Goal: Task Accomplishment & Management: Manage account settings

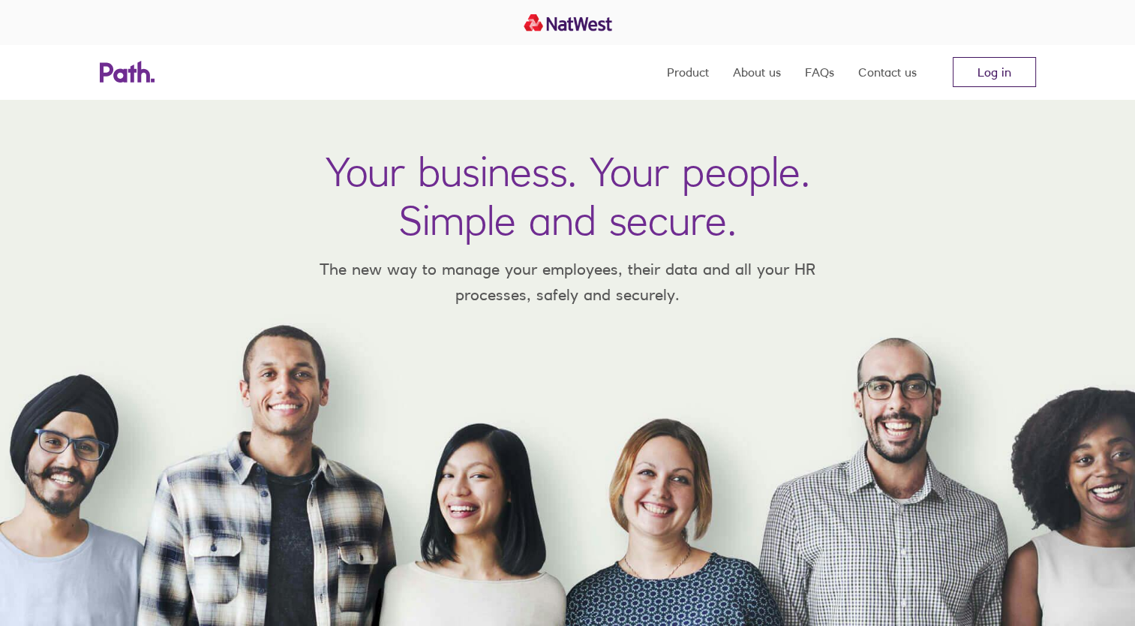
click at [986, 77] on link "Log in" at bounding box center [994, 72] width 83 height 30
click at [989, 74] on link "Log in" at bounding box center [994, 72] width 83 height 30
click at [992, 68] on link "Log in" at bounding box center [994, 72] width 83 height 30
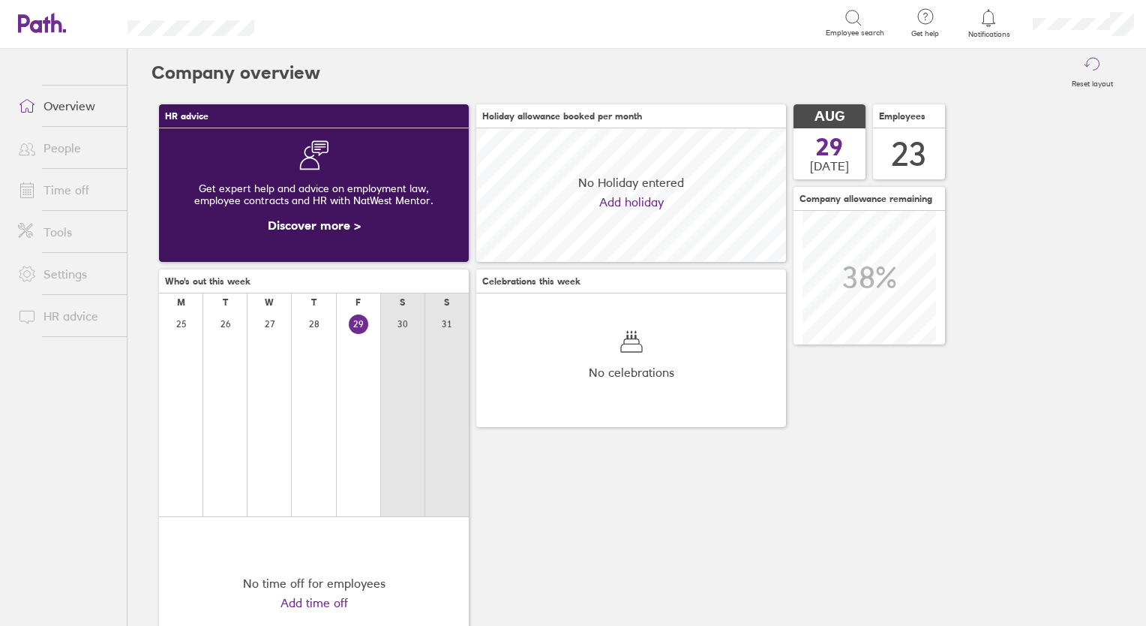
scroll to position [133, 310]
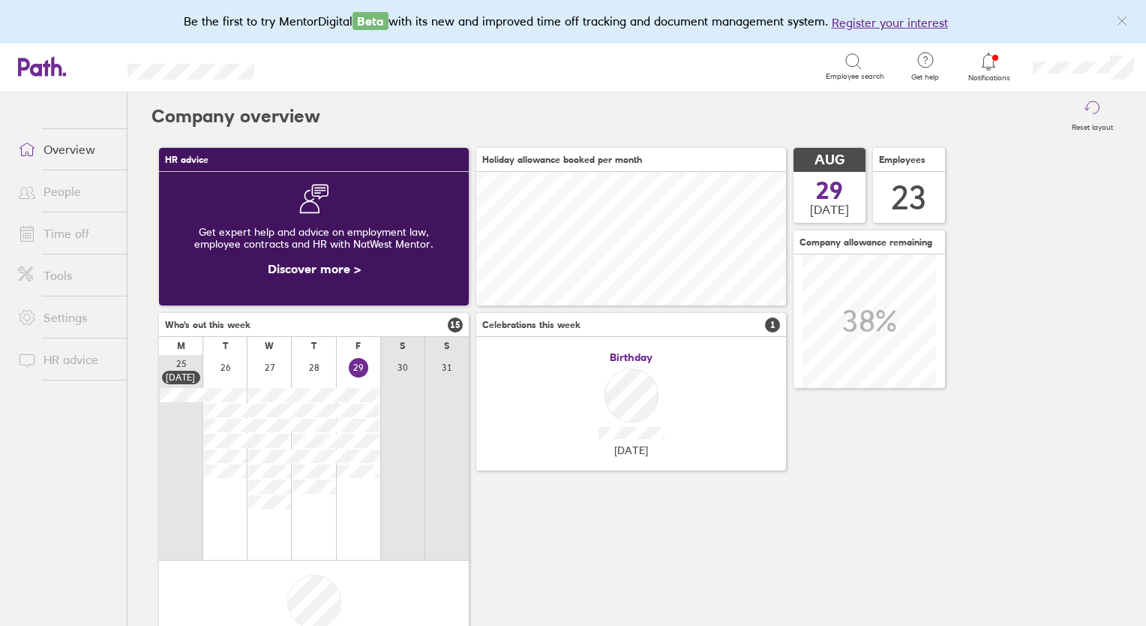
click at [63, 238] on link "Time off" at bounding box center [66, 233] width 121 height 30
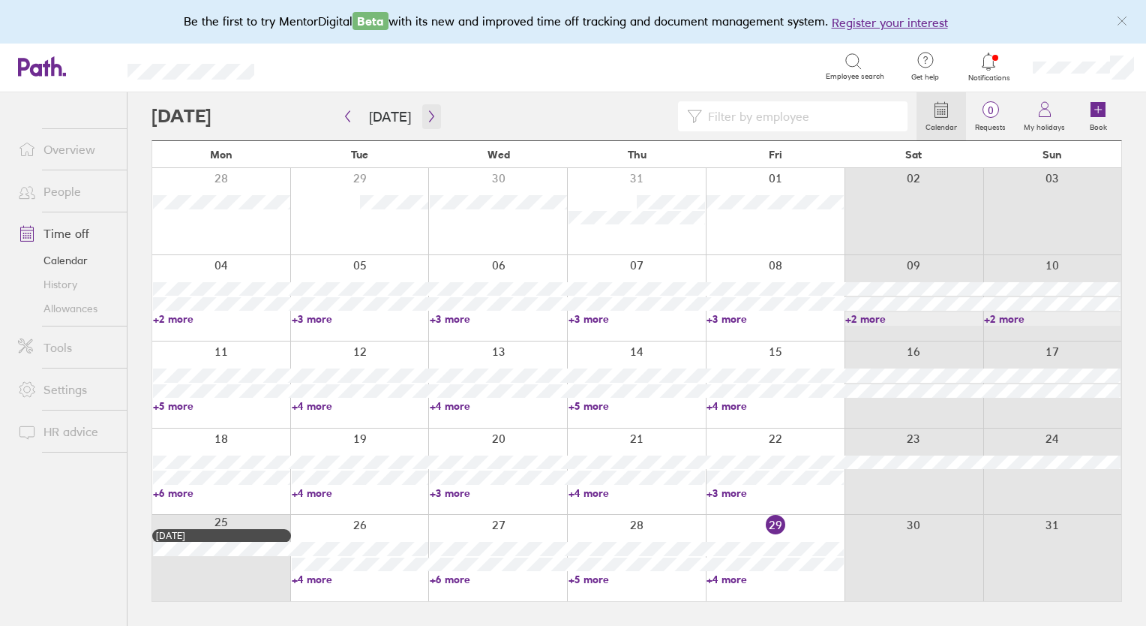
click at [426, 116] on icon "button" at bounding box center [431, 116] width 11 height 12
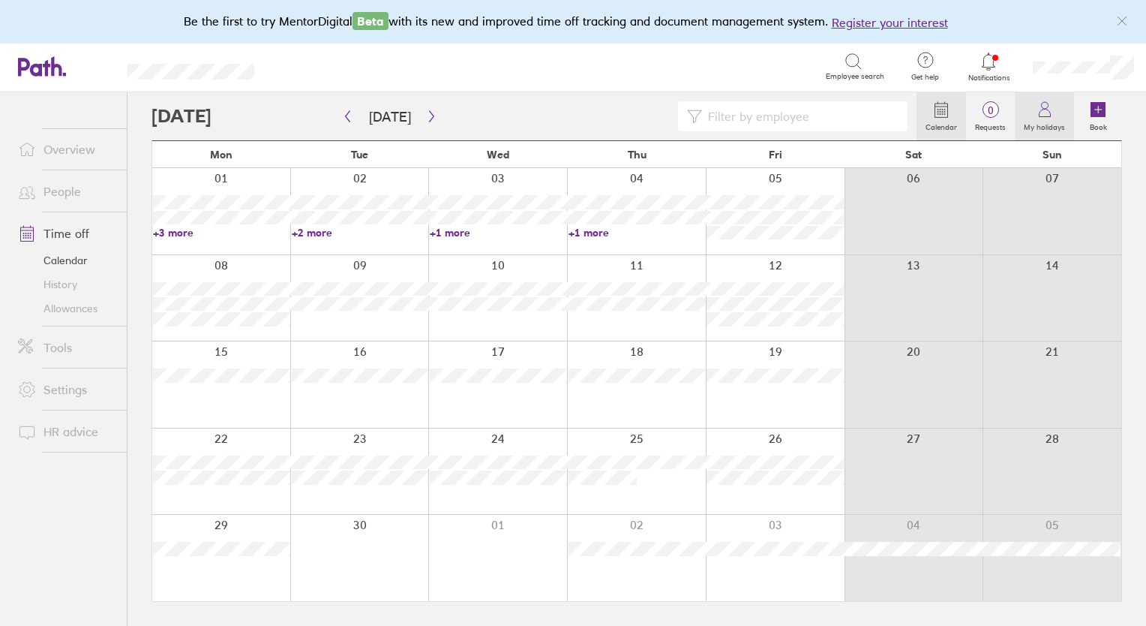
click at [1050, 107] on icon at bounding box center [1045, 110] width 18 height 18
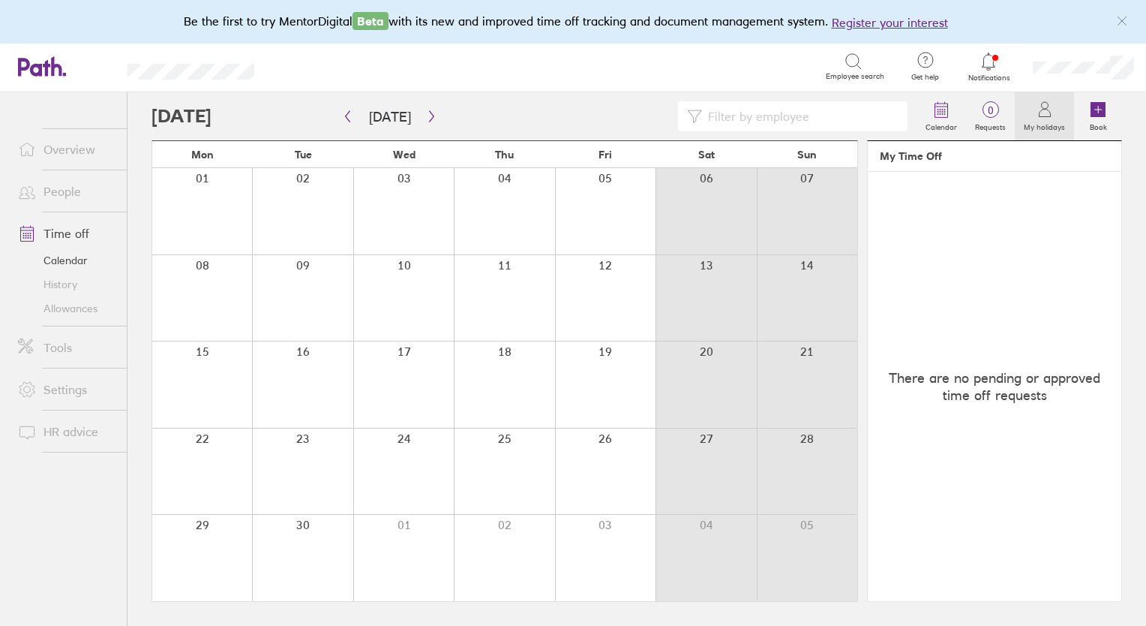
click at [911, 161] on header "My Time Off" at bounding box center [995, 156] width 254 height 31
click at [929, 124] on label "Calendar" at bounding box center [942, 126] width 50 height 14
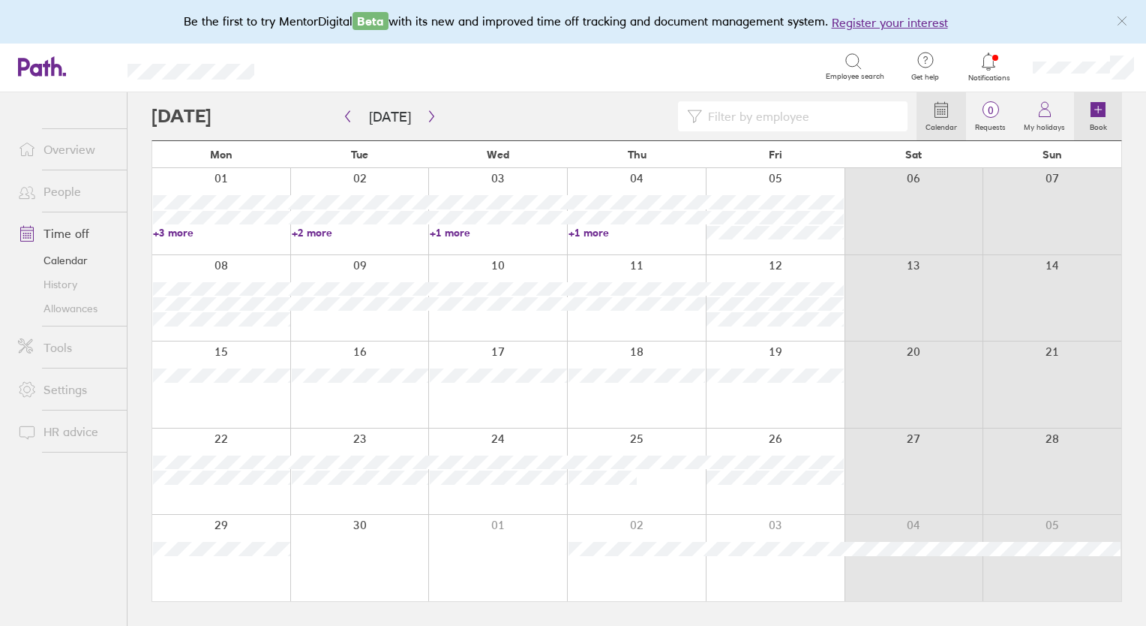
click at [1090, 116] on icon at bounding box center [1098, 110] width 18 height 18
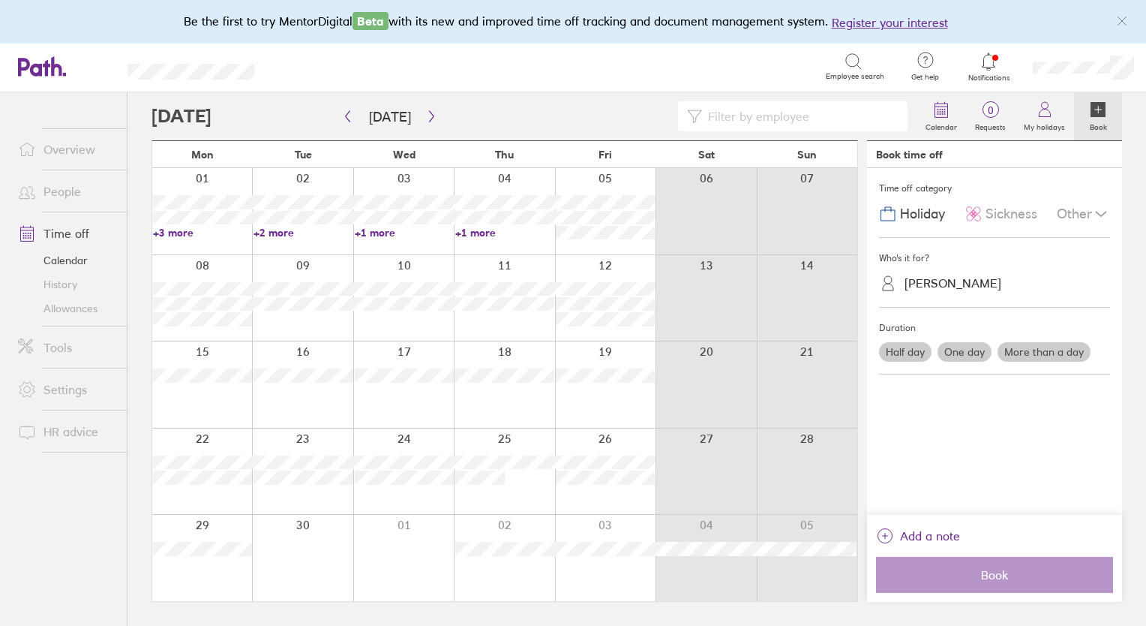
click at [916, 272] on div "[PERSON_NAME]" at bounding box center [1003, 283] width 213 height 23
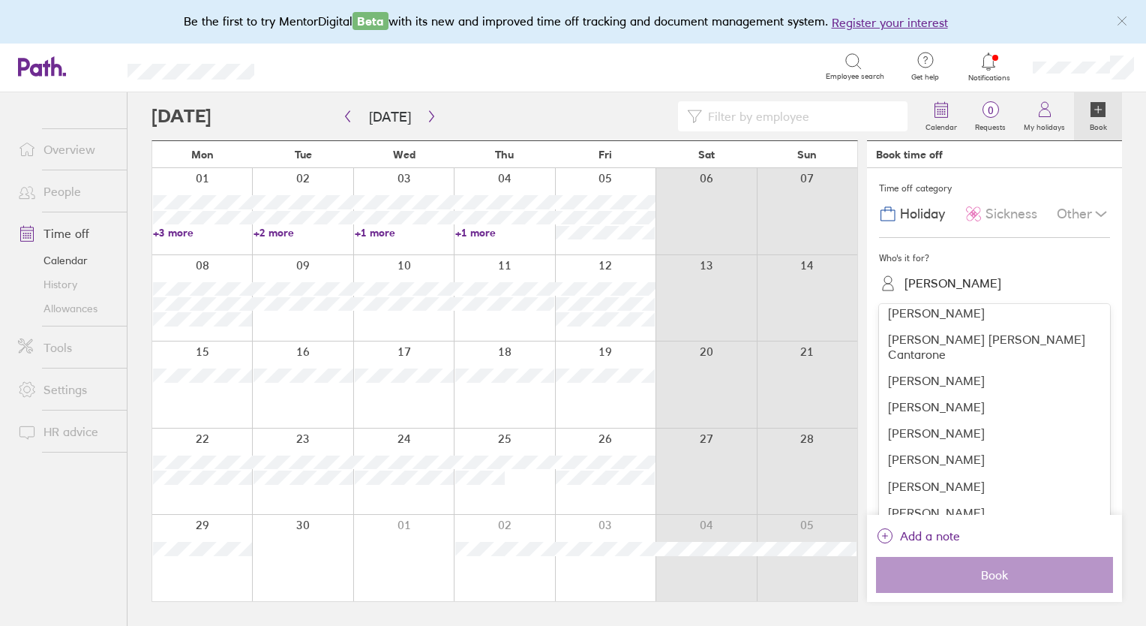
scroll to position [341, 0]
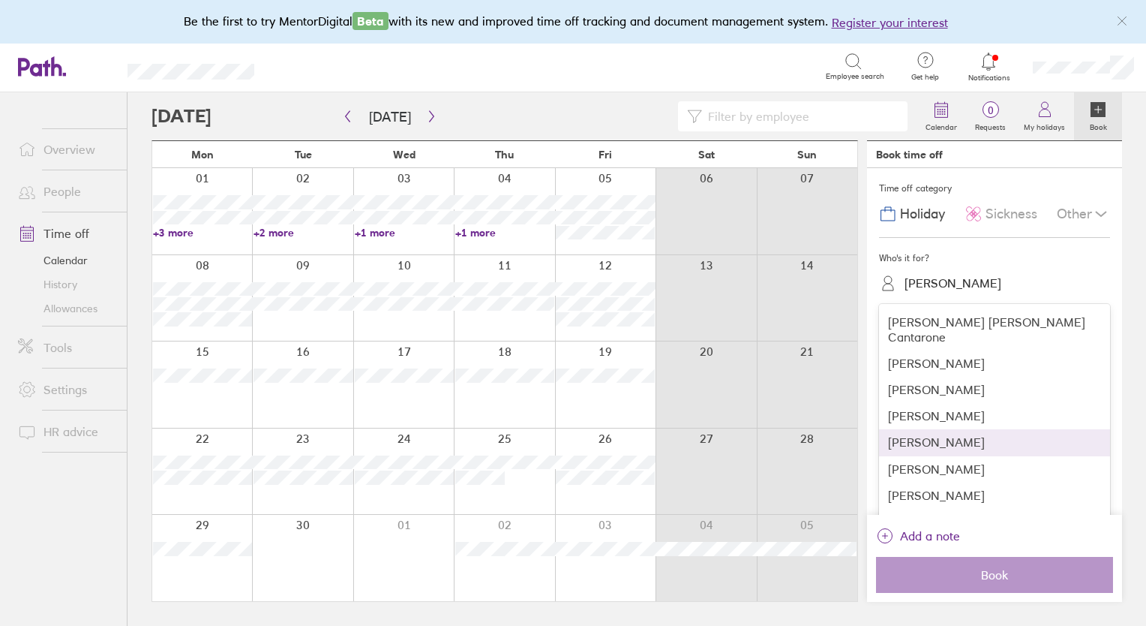
click at [995, 434] on div "[PERSON_NAME]" at bounding box center [994, 442] width 231 height 26
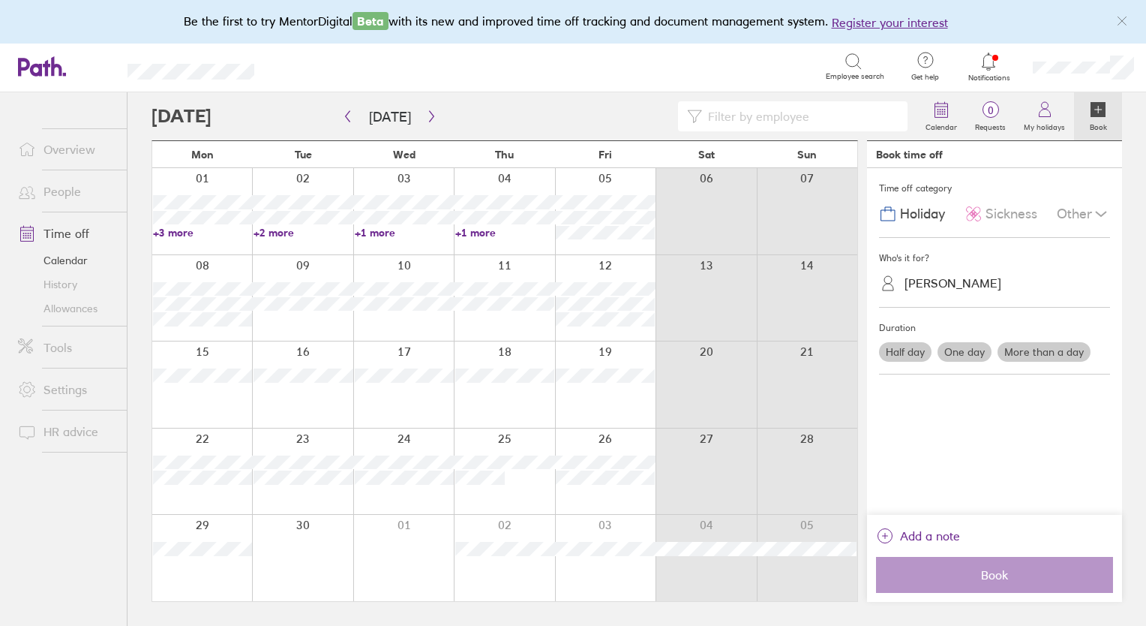
click at [1080, 212] on div "Other" at bounding box center [1083, 214] width 53 height 29
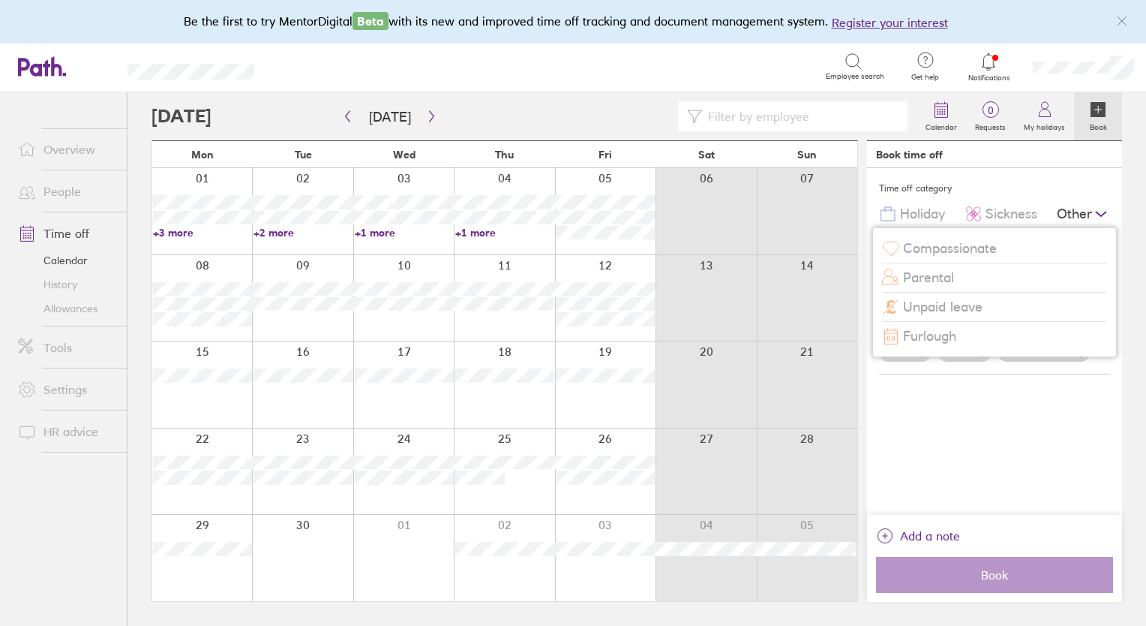
click at [942, 332] on span "Furlough" at bounding box center [929, 337] width 53 height 16
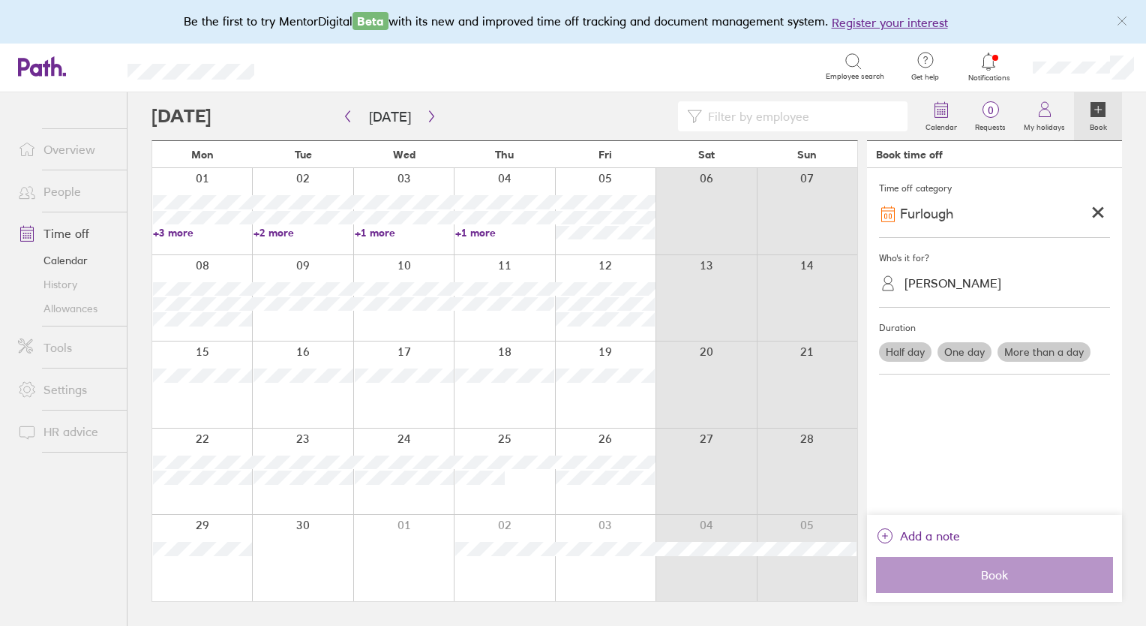
click at [972, 356] on label "One day" at bounding box center [965, 352] width 54 height 20
click at [0, 0] on input "One day" at bounding box center [0, 0] width 0 height 0
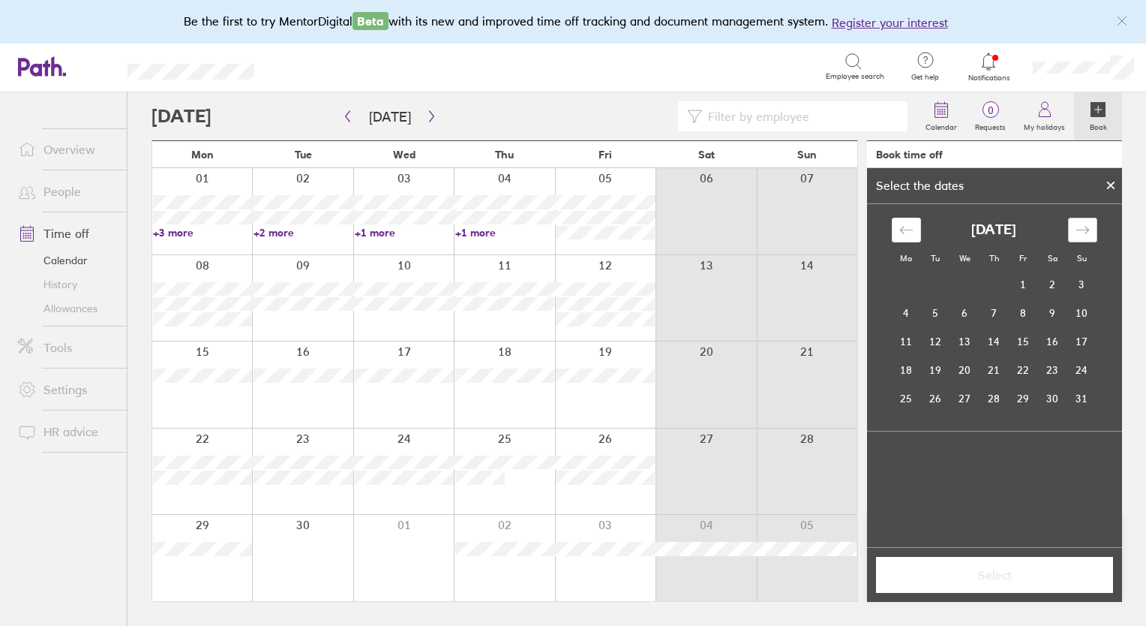
click at [1081, 229] on icon "Move forward to switch to the next month." at bounding box center [1083, 230] width 14 height 14
click at [1027, 314] on td "12" at bounding box center [1023, 313] width 29 height 29
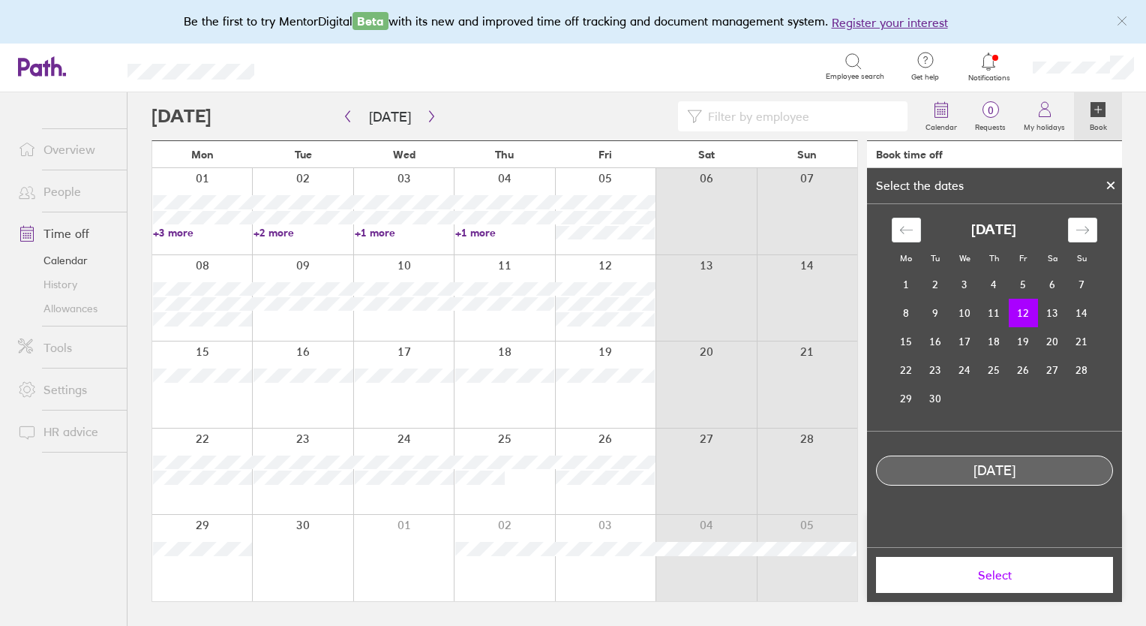
click at [974, 479] on div "[DATE]" at bounding box center [994, 470] width 237 height 30
click at [982, 577] on span "Select" at bounding box center [995, 575] width 216 height 14
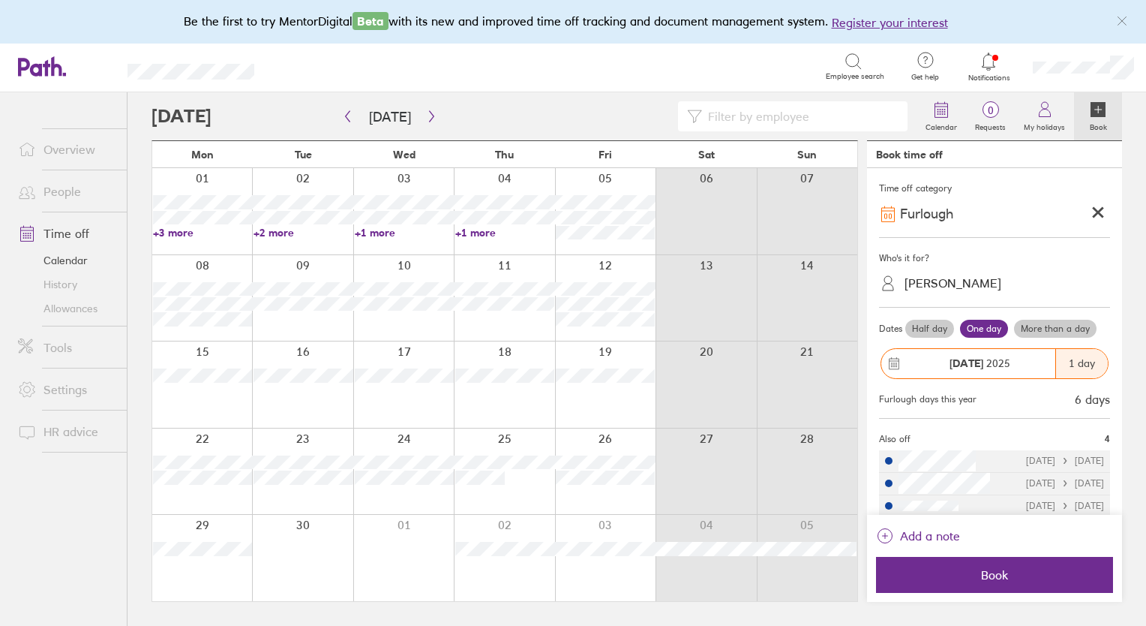
click at [1074, 12] on div "Be the first to try MentorDigital Beta with its new and improved time off track…" at bounding box center [573, 22] width 1146 height 44
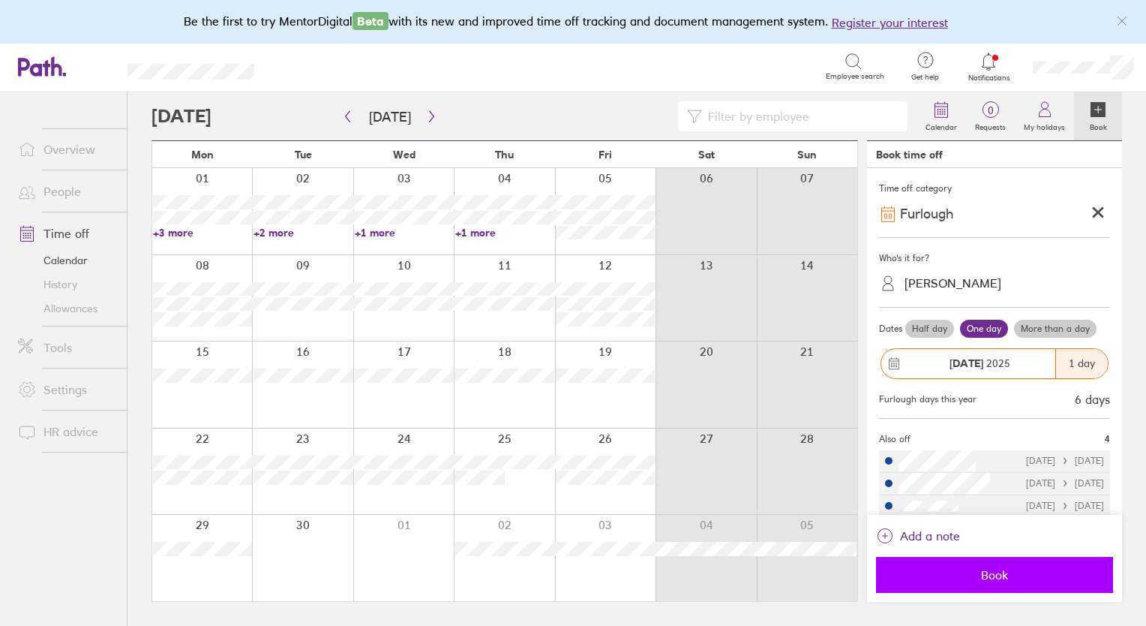
click at [971, 578] on span "Book" at bounding box center [995, 575] width 216 height 14
